Goal: Use online tool/utility: Use online tool/utility

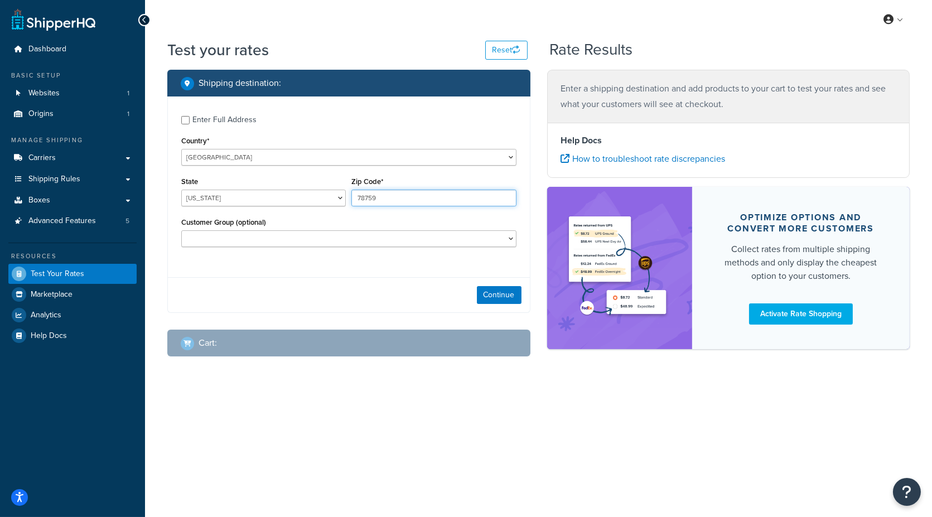
click at [396, 195] on input "78759" at bounding box center [433, 198] width 165 height 17
click at [326, 201] on select "[US_STATE] [US_STATE] [US_STATE] [US_STATE] [US_STATE] Armed Forces Americas Ar…" at bounding box center [263, 198] width 165 height 17
select select "KS"
click at [389, 198] on input "78759" at bounding box center [433, 198] width 165 height 17
drag, startPoint x: 380, startPoint y: 192, endPoint x: 330, endPoint y: 188, distance: 50.9
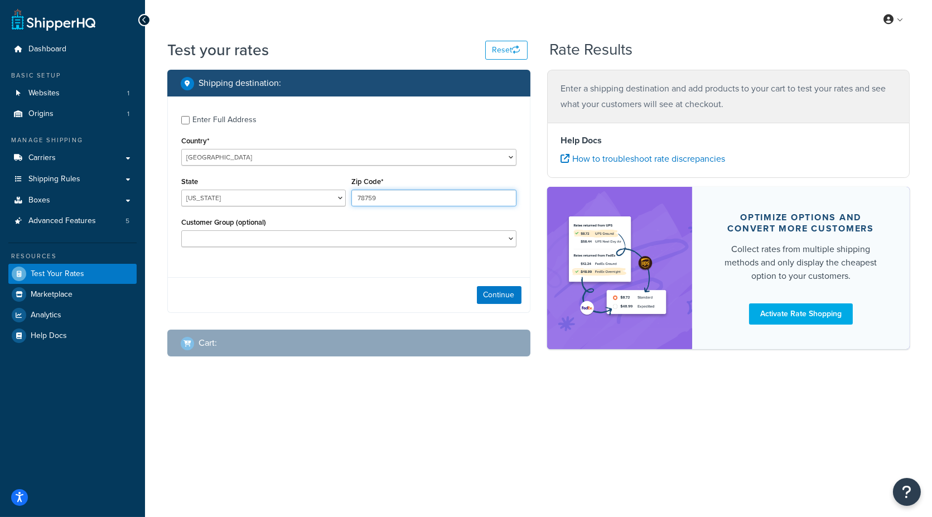
click at [330, 188] on div "State [US_STATE] [US_STATE] [US_STATE] [US_STATE] [US_STATE] Armed Forces Ameri…" at bounding box center [348, 194] width 341 height 41
type input "66061"
click at [506, 295] on button "Continue" at bounding box center [499, 295] width 45 height 18
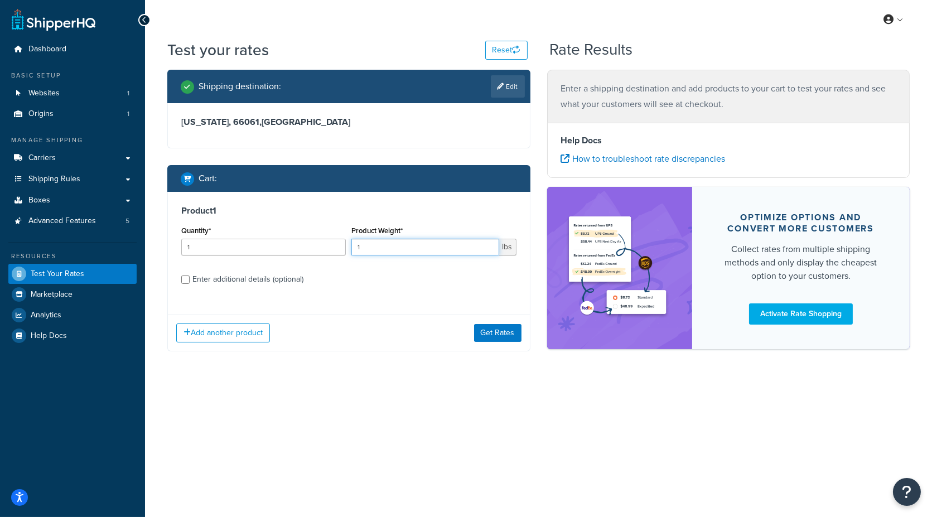
drag, startPoint x: 375, startPoint y: 244, endPoint x: 330, endPoint y: 246, distance: 45.2
click at [330, 246] on div "Quantity* 1 Product Weight* 1 lbs" at bounding box center [348, 243] width 341 height 41
type input ".01"
click at [276, 281] on div "Enter additional details (optional)" at bounding box center [247, 280] width 111 height 16
click at [190, 281] on input "Enter additional details (optional)" at bounding box center [185, 280] width 8 height 8
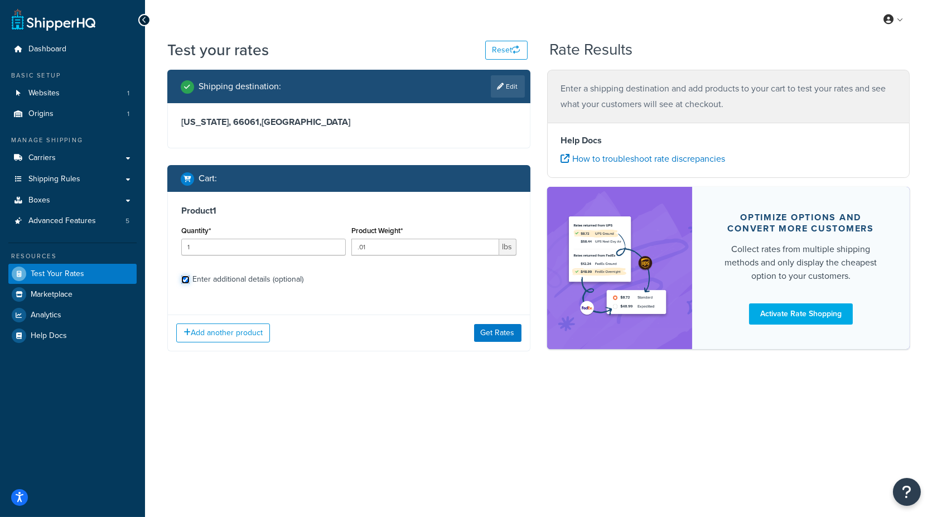
checkbox input "true"
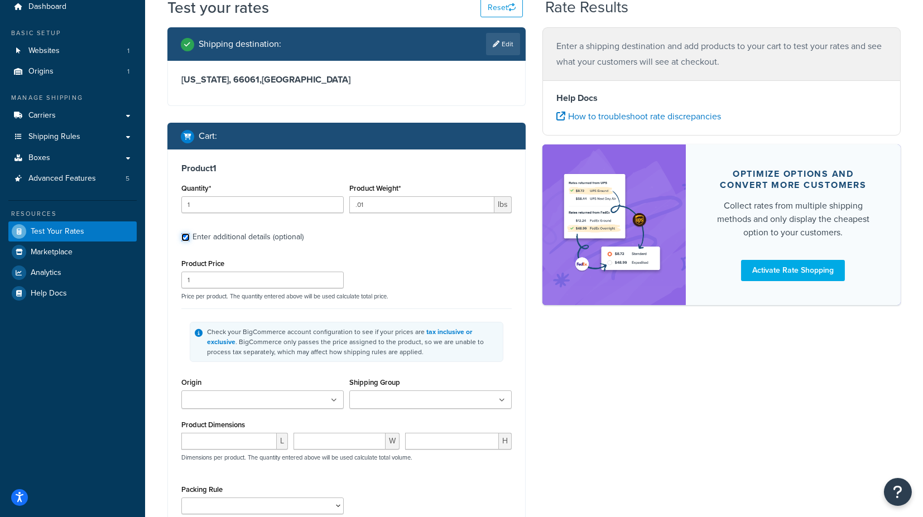
scroll to position [62, 0]
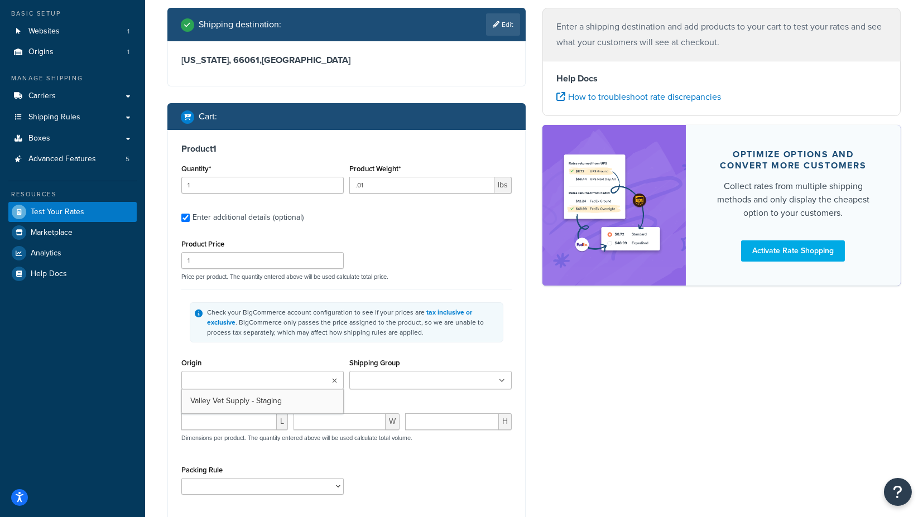
click at [296, 385] on ul at bounding box center [262, 380] width 162 height 18
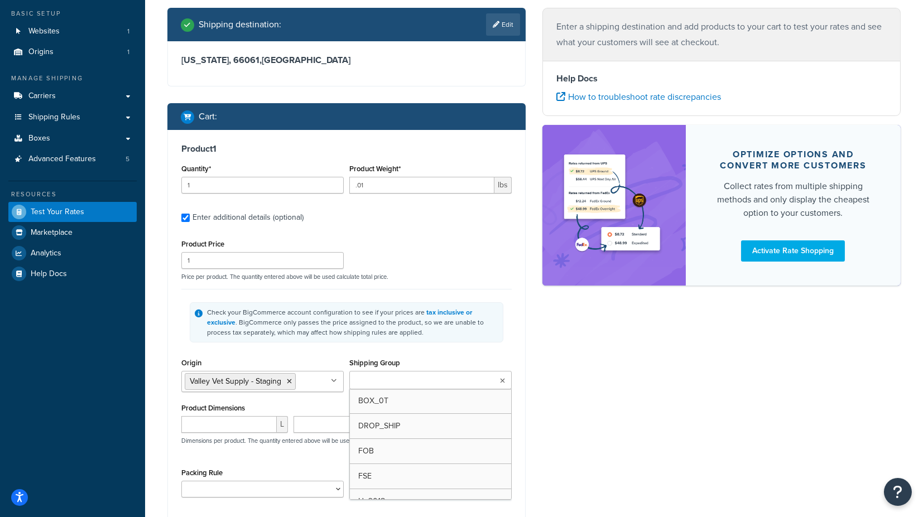
click at [416, 375] on input "Shipping Group" at bounding box center [402, 381] width 99 height 12
type input "f"
click at [497, 356] on div "Shipping Group FOB BOX_0T DROP_SHIP FSE H_3018 H0010 H0011 H0012 H0099 H1090 H1…" at bounding box center [430, 373] width 162 height 37
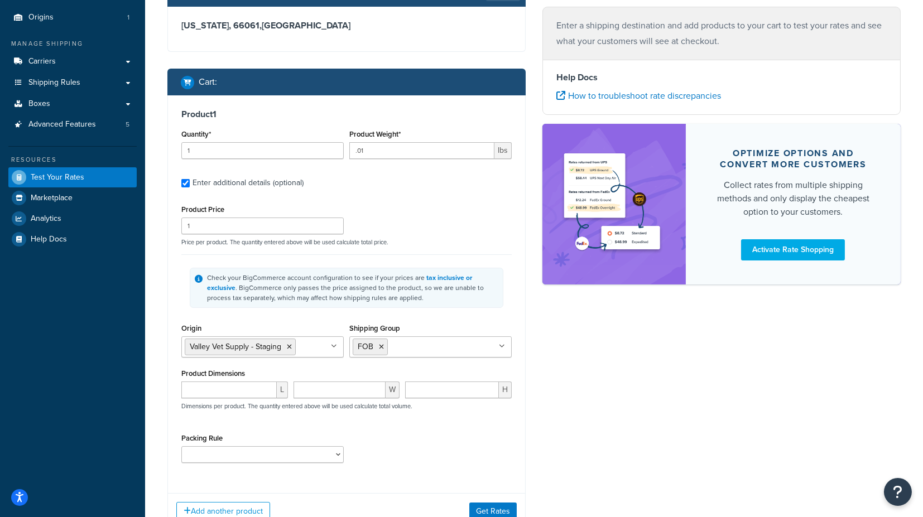
scroll to position [124, 0]
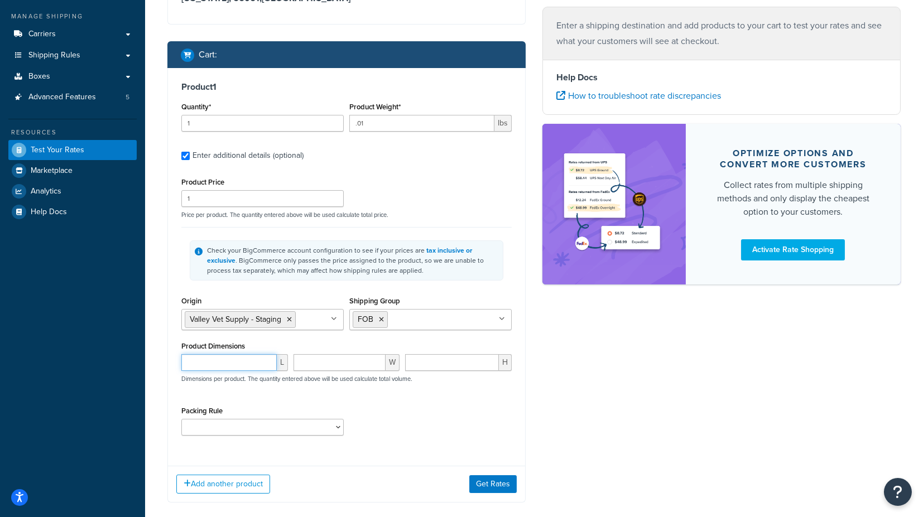
click at [249, 363] on input "number" at bounding box center [228, 362] width 95 height 17
type input "1"
click at [304, 361] on input "number" at bounding box center [339, 362] width 93 height 17
type input "1"
click at [441, 359] on input "number" at bounding box center [452, 362] width 94 height 17
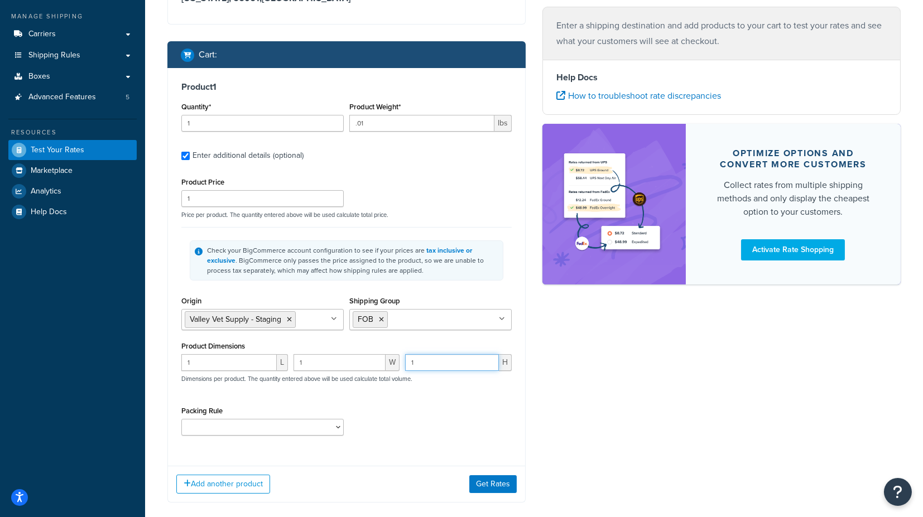
type input "1"
click at [505, 394] on div "Product Price 1 Price per product. The quantity entered above will be used calc…" at bounding box center [346, 309] width 330 height 269
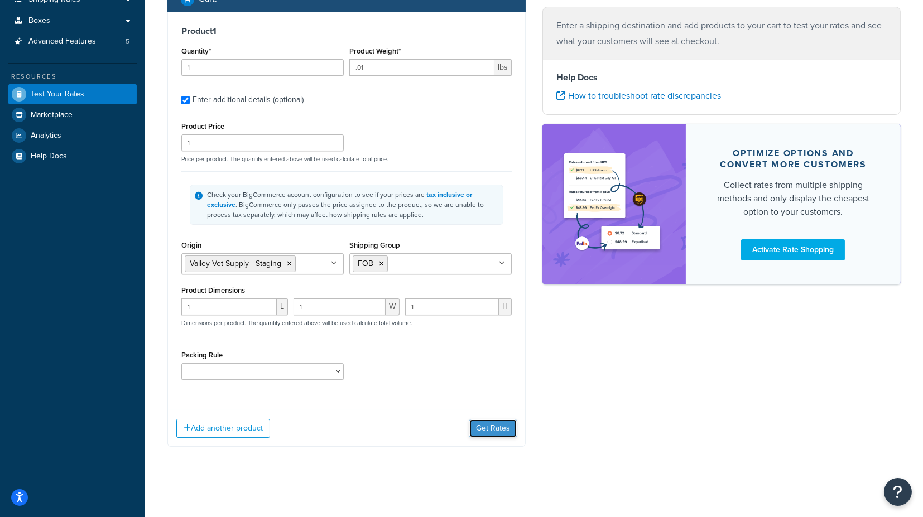
click at [503, 427] on button "Get Rates" at bounding box center [492, 428] width 47 height 18
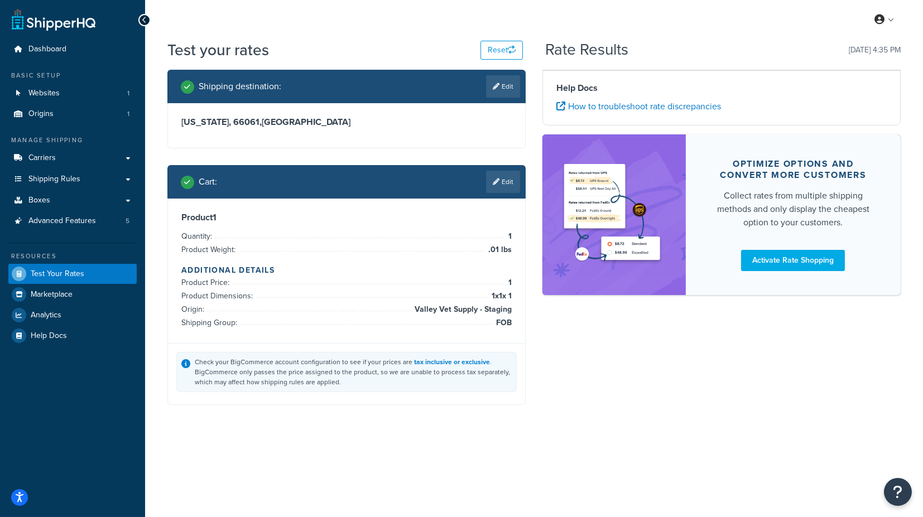
scroll to position [0, 0]
